Goal: Task Accomplishment & Management: Manage account settings

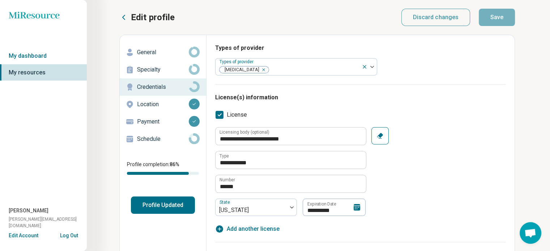
click at [356, 208] on icon at bounding box center [357, 207] width 7 height 7
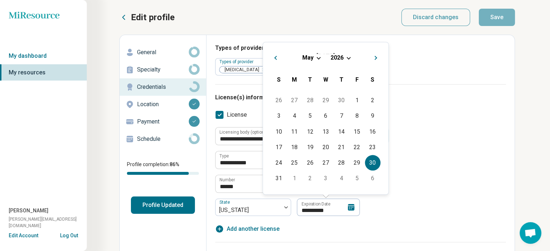
click at [349, 54] on div "[DATE]" at bounding box center [326, 58] width 114 height 8
click at [341, 59] on span "2026" at bounding box center [336, 57] width 13 height 7
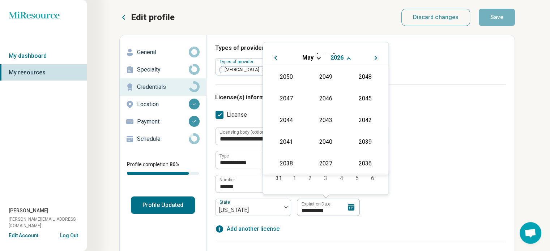
scroll to position [131, 0]
click at [321, 98] on div "2028" at bounding box center [325, 97] width 35 height 13
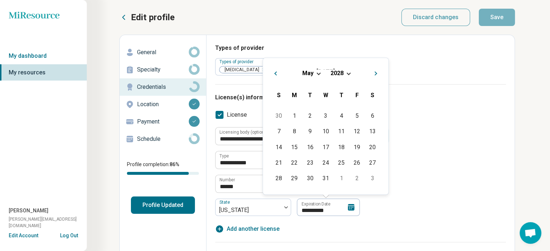
click at [352, 231] on div "**********" at bounding box center [360, 180] width 291 height 106
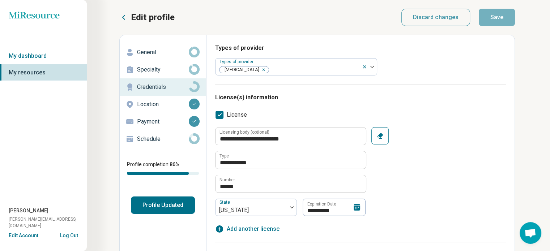
click at [358, 211] on icon at bounding box center [356, 207] width 9 height 9
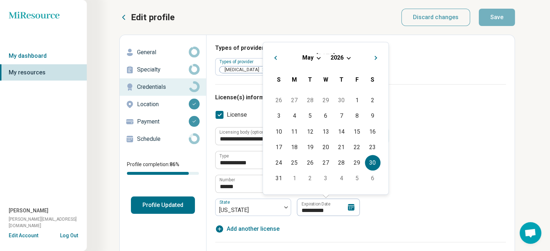
click at [341, 56] on span "2026" at bounding box center [336, 57] width 13 height 7
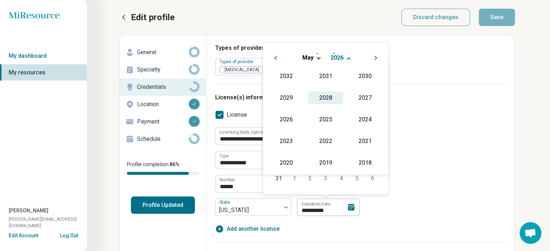
click at [325, 97] on div "2028" at bounding box center [325, 97] width 35 height 13
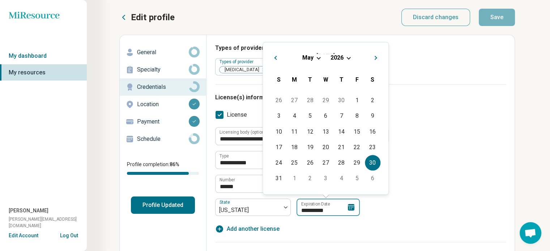
click at [317, 208] on input "**********" at bounding box center [327, 207] width 63 height 17
click at [347, 208] on div "**********" at bounding box center [328, 207] width 63 height 17
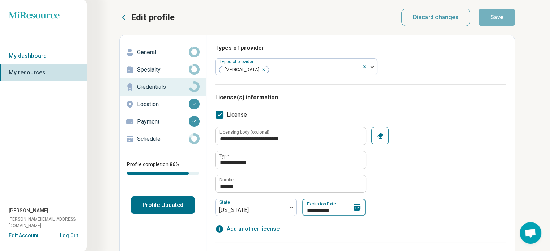
click at [337, 209] on input "**********" at bounding box center [333, 207] width 63 height 17
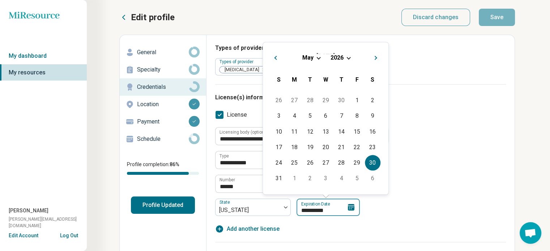
type input "*********"
type textarea "*"
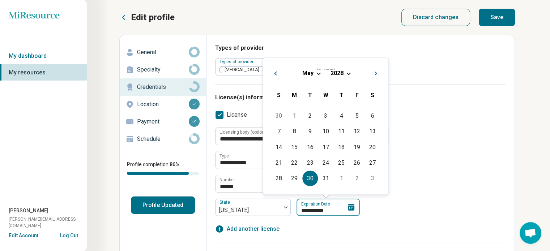
type input "**********"
click at [304, 234] on div "**********" at bounding box center [360, 177] width 291 height 132
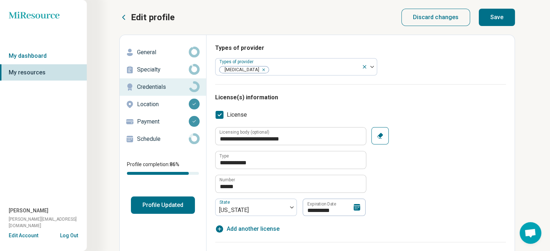
click at [491, 16] on button "Save" at bounding box center [497, 17] width 36 height 17
click at [497, 20] on button "Save" at bounding box center [497, 17] width 36 height 17
click at [175, 206] on button "Profile Updated" at bounding box center [163, 205] width 64 height 17
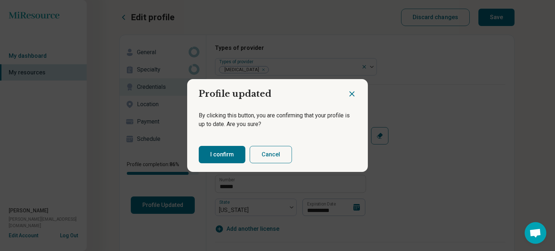
click at [231, 158] on button "I confirm" at bounding box center [222, 154] width 47 height 17
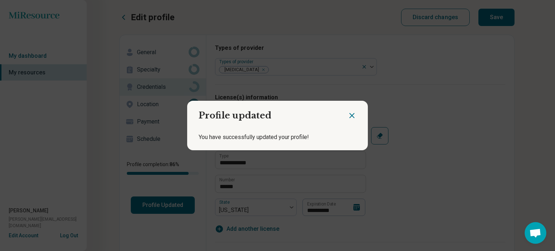
click at [350, 114] on icon "Close dialog" at bounding box center [352, 115] width 9 height 9
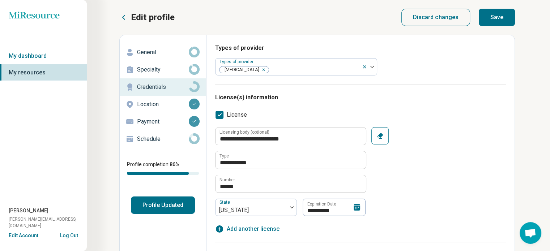
click at [149, 68] on p "Specialty" at bounding box center [163, 69] width 52 height 9
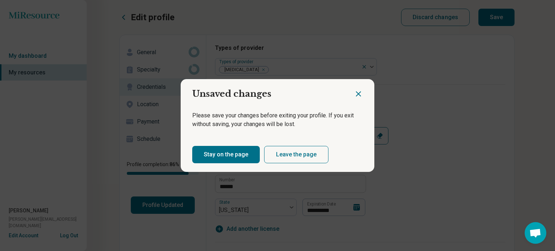
click at [278, 153] on button "Leave the page" at bounding box center [296, 154] width 64 height 17
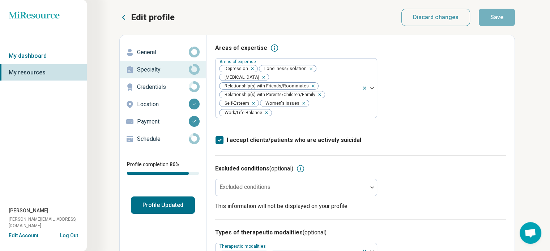
click at [155, 50] on p "General" at bounding box center [163, 52] width 52 height 9
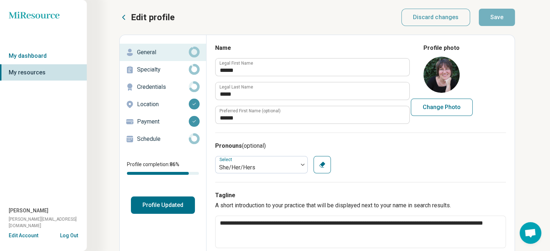
click at [156, 88] on p "Credentials" at bounding box center [163, 87] width 52 height 9
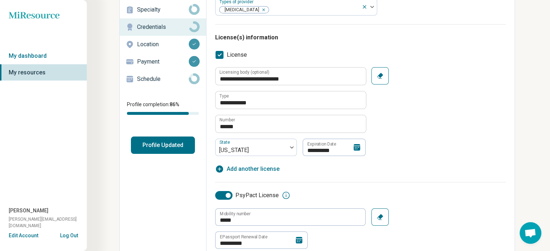
scroll to position [108, 0]
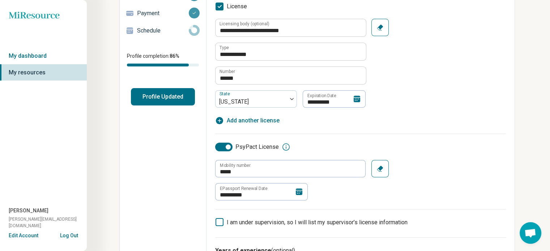
click at [301, 189] on icon at bounding box center [299, 192] width 9 height 9
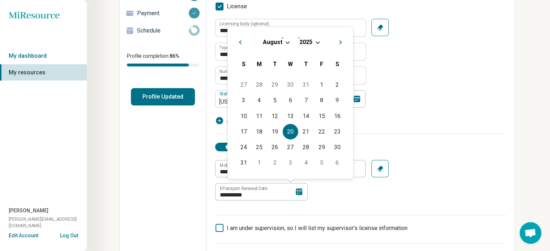
click at [317, 41] on span "Choose Date" at bounding box center [317, 42] width 4 height 4
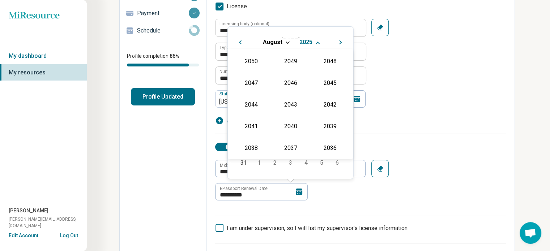
scroll to position [131, 0]
click at [252, 98] on div "2026" at bounding box center [251, 104] width 35 height 13
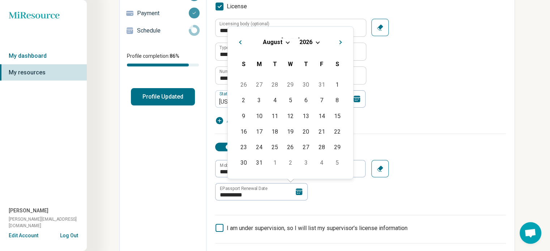
click at [404, 110] on div "**********" at bounding box center [360, 72] width 291 height 106
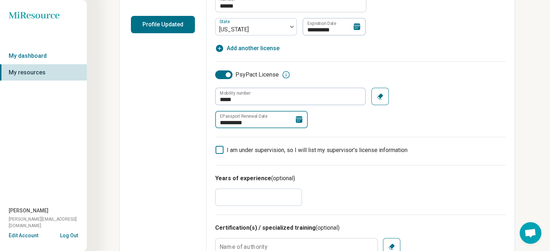
scroll to position [72, 0]
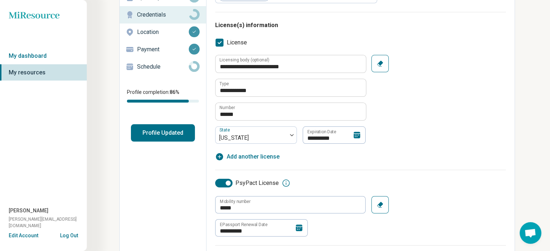
click at [284, 180] on icon at bounding box center [286, 183] width 9 height 9
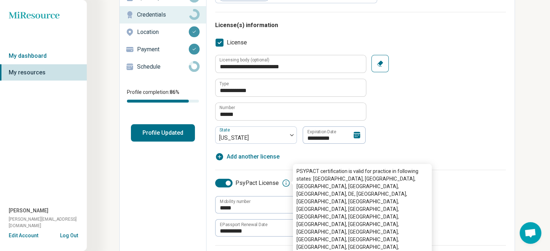
click at [437, 130] on div "**********" at bounding box center [360, 99] width 291 height 89
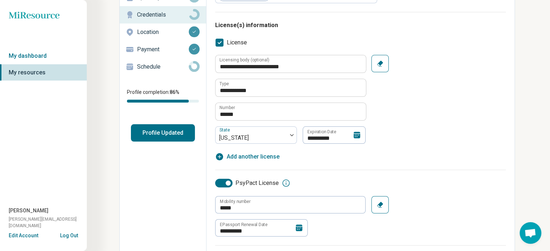
click at [295, 230] on icon at bounding box center [299, 228] width 9 height 9
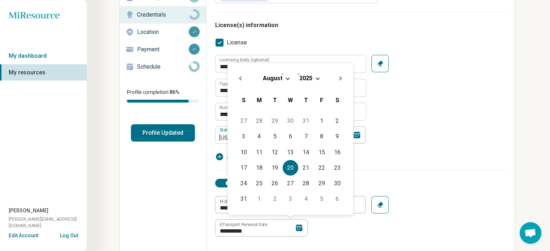
click at [341, 78] on span "Next Month" at bounding box center [341, 79] width 0 height 9
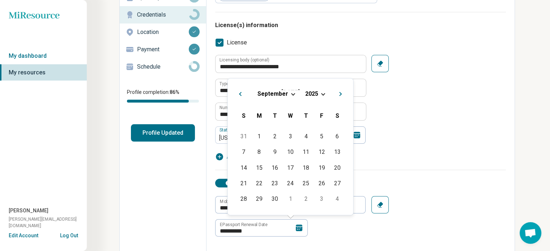
click at [341, 93] on span "Next Month" at bounding box center [341, 94] width 0 height 9
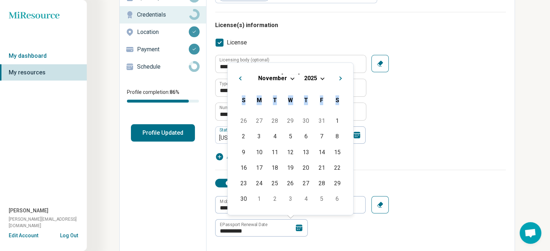
click at [338, 93] on div "S" at bounding box center [337, 101] width 16 height 16
click at [338, 80] on button "Next Month" at bounding box center [342, 78] width 12 height 12
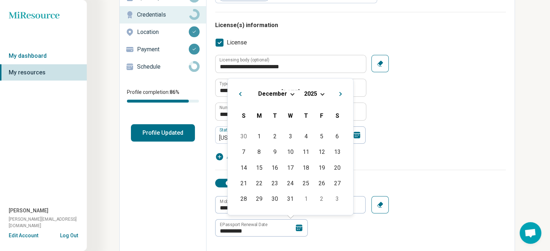
click at [339, 79] on div "[DATE] Previous Month Next Month [DATE] [DATE] S M T W T F S 30 1 2 3 4 5 6 7 8…" at bounding box center [290, 146] width 126 height 137
click at [341, 92] on span "Next Month" at bounding box center [341, 94] width 0 height 9
click at [341, 94] on span "Next Month" at bounding box center [341, 94] width 0 height 9
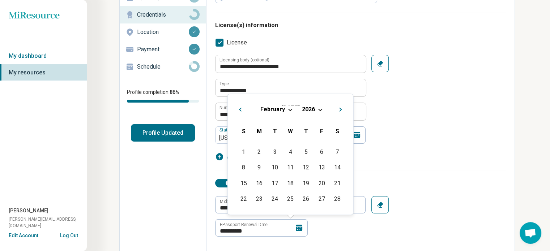
click at [341, 108] on button "Next Month" at bounding box center [342, 109] width 12 height 12
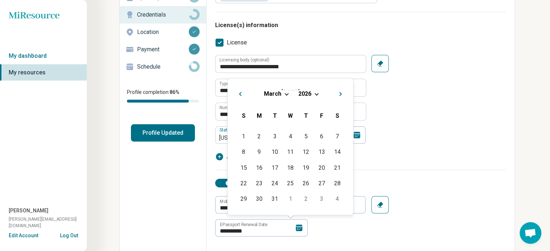
click at [337, 92] on button "Next Month" at bounding box center [342, 93] width 12 height 12
click at [341, 94] on span "Next Month" at bounding box center [341, 94] width 0 height 9
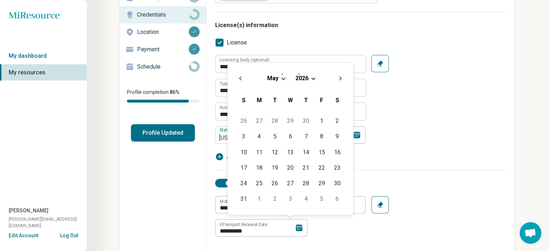
click at [341, 80] on button "Next Month" at bounding box center [342, 78] width 12 height 12
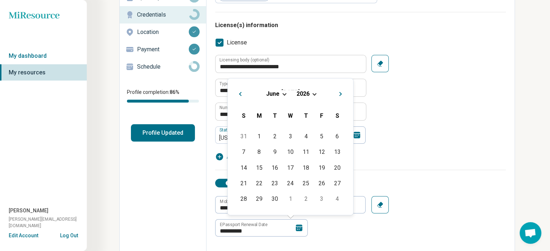
click at [341, 80] on div "[DATE] Previous Month Next Month [DATE] [DATE] S M T W T F S 31 1 2 3 4 5 6 7 8…" at bounding box center [290, 146] width 126 height 137
click at [342, 92] on button "Next Month" at bounding box center [342, 93] width 12 height 12
click at [341, 94] on span "Next Month" at bounding box center [341, 94] width 0 height 9
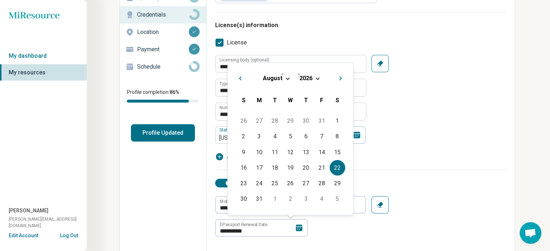
click at [333, 170] on div "22" at bounding box center [337, 168] width 16 height 16
type textarea "*"
type input "**********"
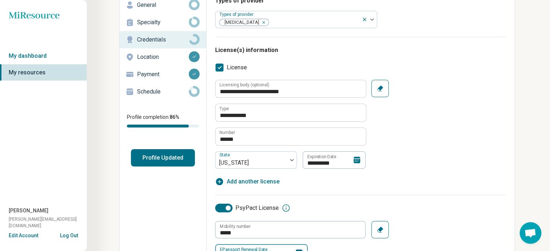
scroll to position [36, 0]
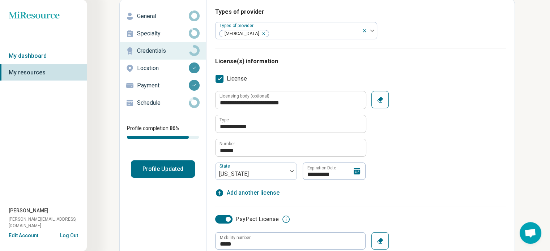
click at [356, 170] on icon at bounding box center [357, 171] width 7 height 7
click at [390, 182] on div "**********" at bounding box center [360, 144] width 291 height 106
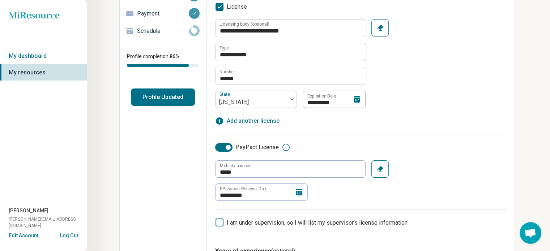
scroll to position [108, 0]
click at [358, 99] on icon at bounding box center [357, 99] width 7 height 7
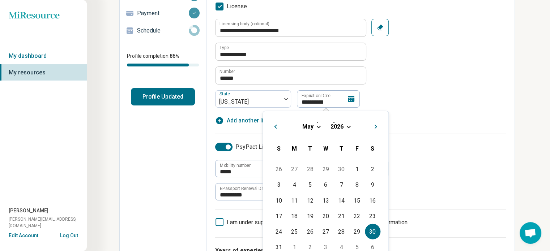
drag, startPoint x: 380, startPoint y: 127, endPoint x: 372, endPoint y: 127, distance: 8.3
click at [380, 127] on button "Next Month" at bounding box center [377, 126] width 12 height 12
click at [376, 127] on span "Next Month" at bounding box center [376, 127] width 0 height 9
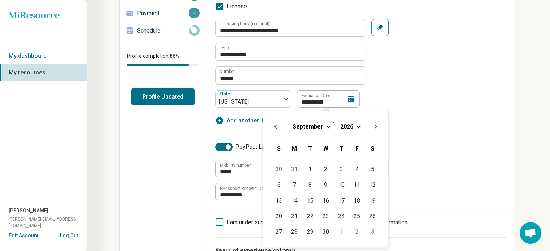
click at [376, 127] on span "Next Month" at bounding box center [376, 127] width 0 height 9
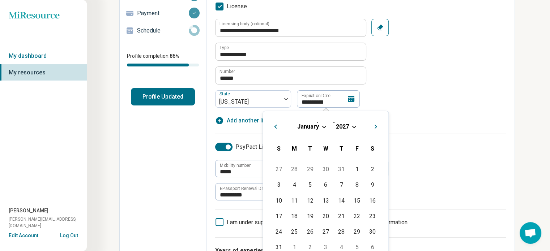
click at [376, 127] on span "Next Month" at bounding box center [376, 127] width 0 height 9
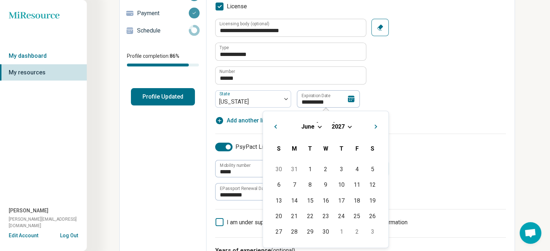
click at [376, 127] on span "Next Month" at bounding box center [376, 127] width 0 height 9
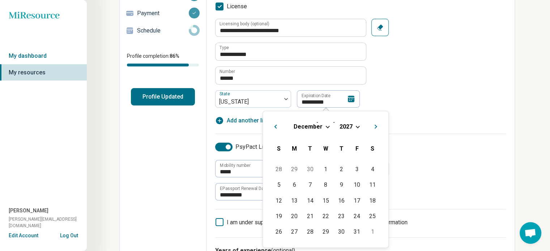
click at [376, 127] on span "Next Month" at bounding box center [376, 127] width 0 height 9
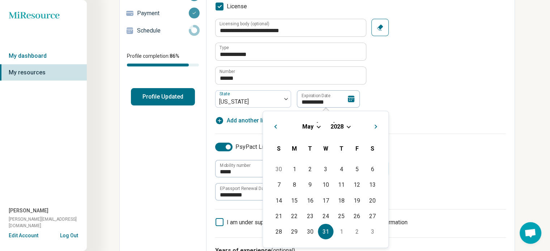
click at [327, 225] on div "31" at bounding box center [326, 232] width 16 height 16
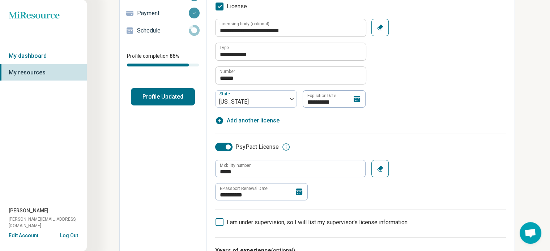
type input "**********"
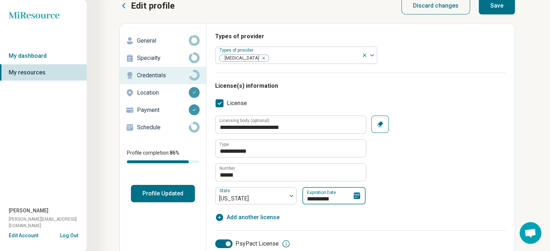
scroll to position [0, 0]
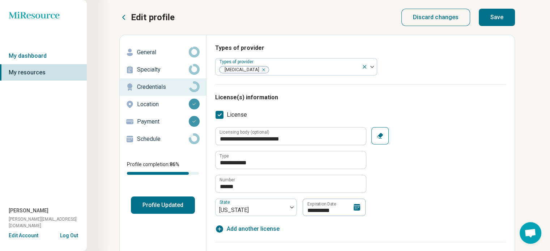
click at [491, 10] on button "Save" at bounding box center [497, 17] width 36 height 17
click at [152, 70] on p "Specialty" at bounding box center [163, 69] width 52 height 9
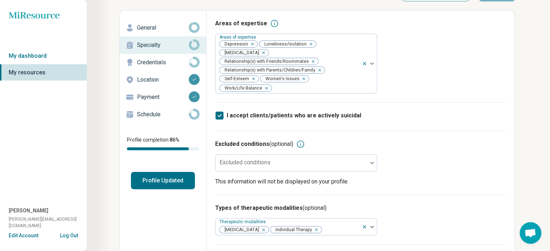
scroll to position [36, 0]
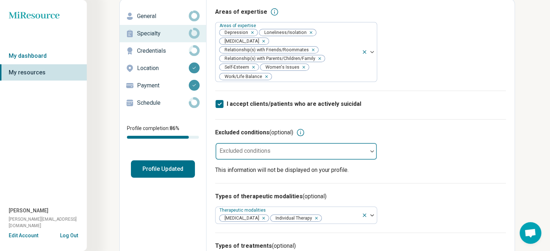
click at [270, 152] on div "Excluded conditions" at bounding box center [296, 151] width 162 height 17
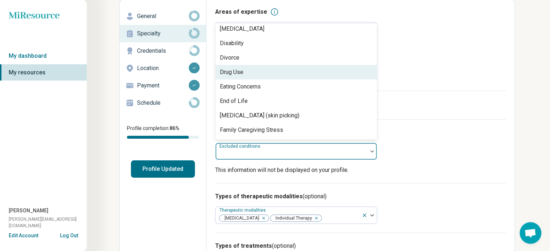
scroll to position [434, 0]
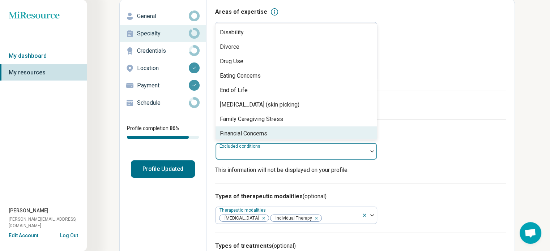
click at [460, 124] on div "Excluded conditions (optional) 92 results available. Use Up and Down to choose …" at bounding box center [360, 151] width 291 height 64
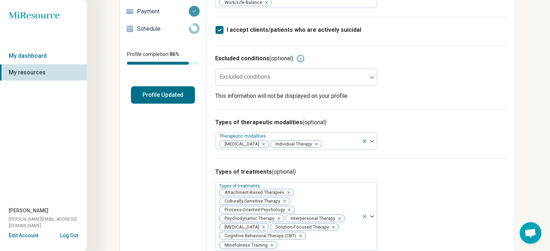
scroll to position [36, 0]
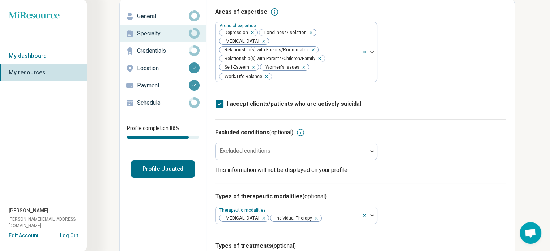
click at [151, 103] on p "Schedule" at bounding box center [163, 103] width 52 height 9
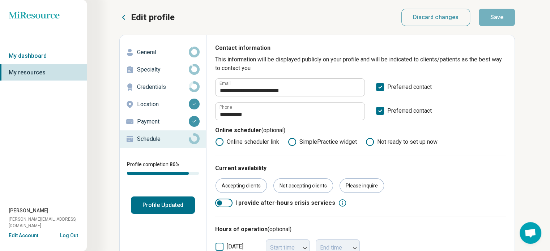
click at [162, 83] on p "Credentials" at bounding box center [163, 87] width 52 height 9
type textarea "*"
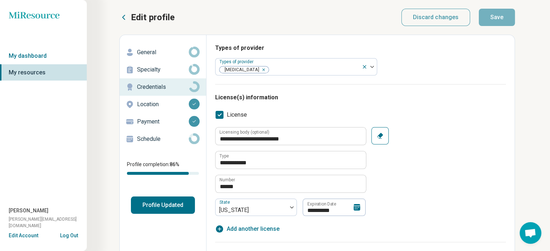
click at [140, 137] on p "Schedule" at bounding box center [163, 139] width 52 height 9
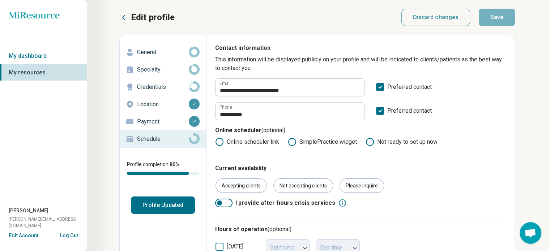
click at [166, 195] on div "General Specialty Credentials Location Payment Schedule Profile completion: 86 …" at bounding box center [163, 129] width 86 height 170
click at [168, 206] on button "Profile Updated" at bounding box center [163, 205] width 64 height 17
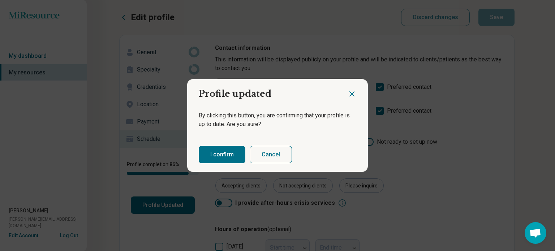
click at [224, 150] on button "I confirm" at bounding box center [222, 154] width 47 height 17
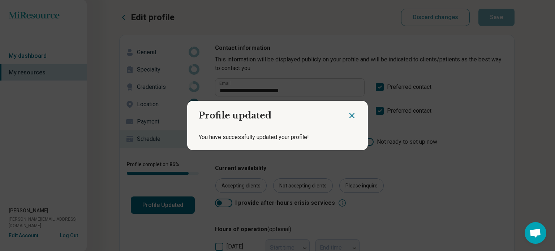
click at [349, 117] on icon "Close dialog" at bounding box center [352, 115] width 9 height 9
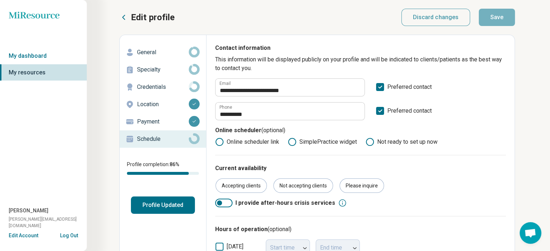
click at [153, 120] on p "Payment" at bounding box center [163, 121] width 52 height 9
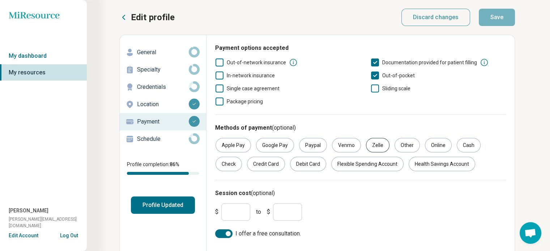
click at [372, 146] on div "Zelle" at bounding box center [377, 145] width 23 height 14
click at [503, 18] on button "Save" at bounding box center [497, 17] width 36 height 17
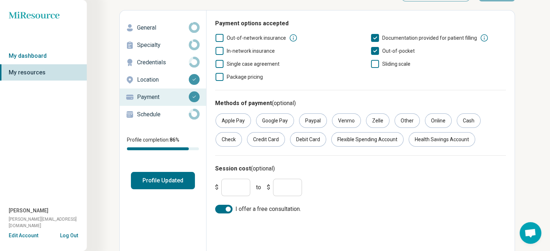
scroll to position [43, 0]
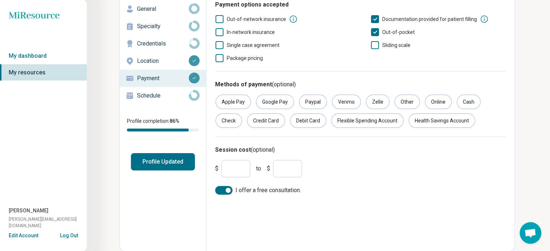
click at [234, 174] on input "***" at bounding box center [235, 168] width 29 height 17
type input "**"
click at [286, 170] on input "***" at bounding box center [287, 168] width 29 height 17
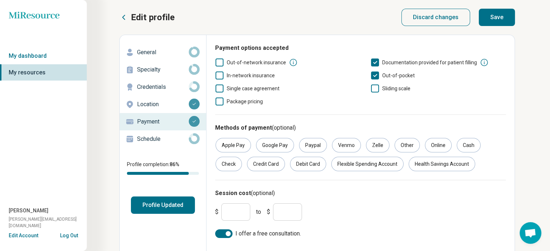
type input "***"
click at [488, 20] on button "Save" at bounding box center [497, 17] width 36 height 17
click at [174, 202] on button "Profile Updated" at bounding box center [163, 205] width 64 height 17
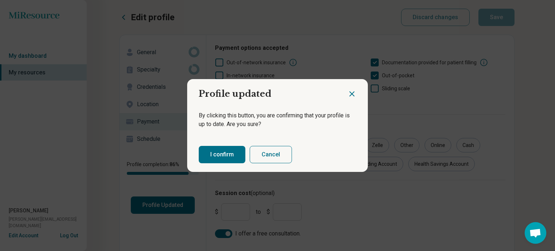
click at [230, 155] on button "I confirm" at bounding box center [222, 154] width 47 height 17
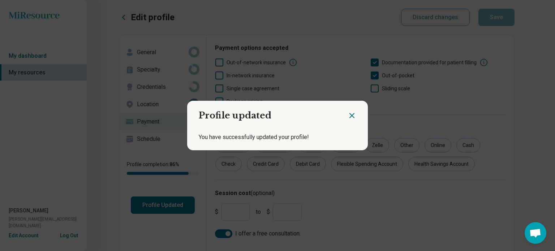
click at [350, 114] on icon "Close dialog" at bounding box center [352, 116] width 4 height 4
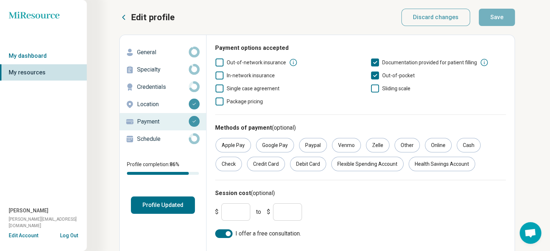
click at [147, 101] on p "Location" at bounding box center [163, 104] width 52 height 9
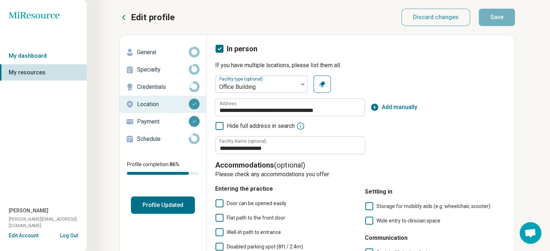
click at [153, 54] on p "General" at bounding box center [163, 52] width 52 height 9
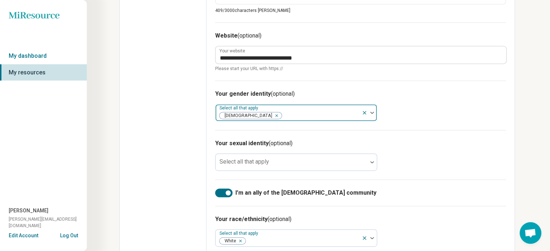
scroll to position [362, 0]
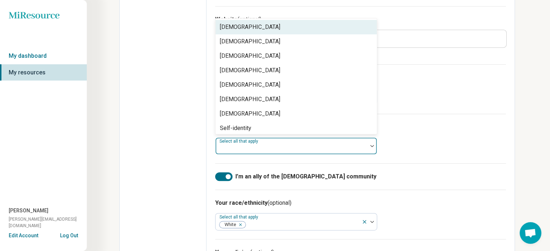
click at [372, 148] on div at bounding box center [371, 146] width 9 height 17
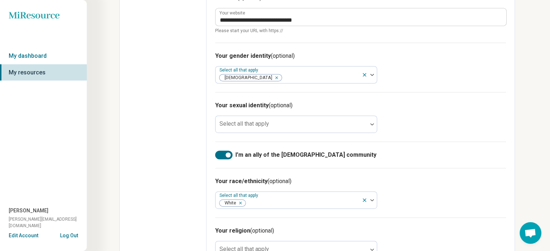
scroll to position [371, 0]
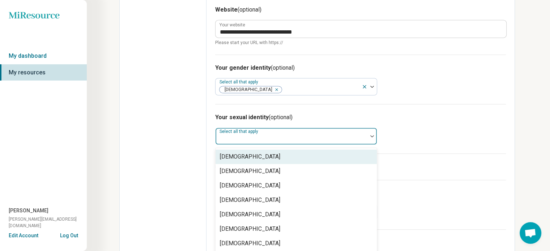
click at [373, 136] on img at bounding box center [372, 136] width 4 height 2
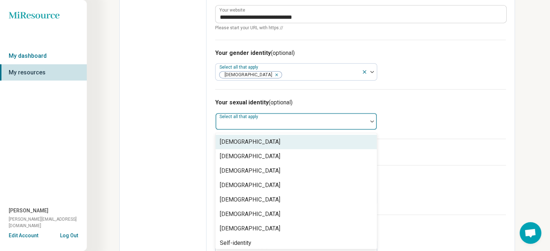
scroll to position [386, 0]
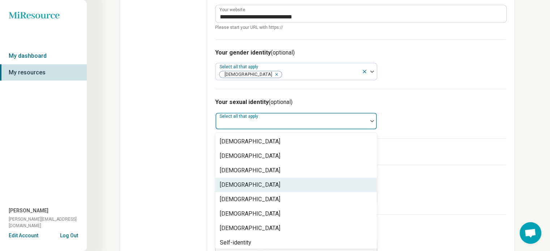
click at [355, 183] on div "[DEMOGRAPHIC_DATA]" at bounding box center [295, 185] width 161 height 14
type textarea "*"
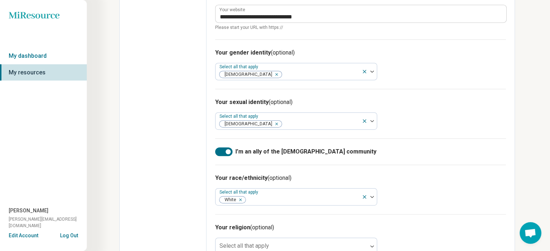
click at [480, 121] on div "Your sexual identity (optional) Select all that apply [DEMOGRAPHIC_DATA]" at bounding box center [360, 114] width 291 height 50
